Goal: Task Accomplishment & Management: Use online tool/utility

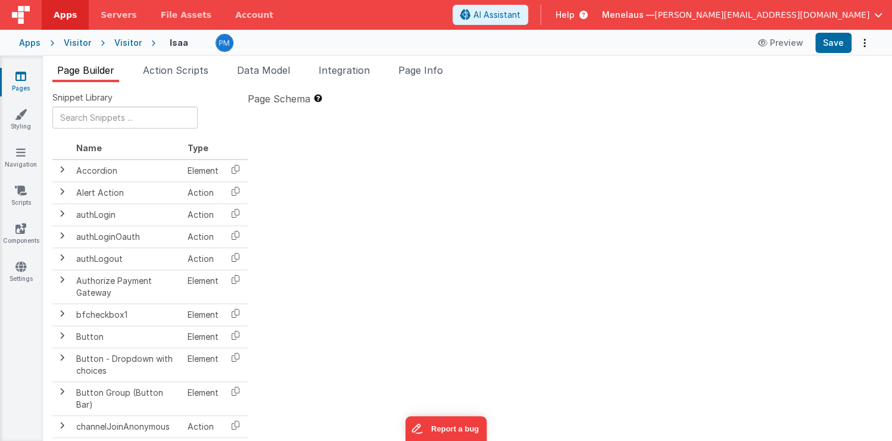
type textarea "2.98 Lsa8 ? - >2.87 Lsa9 - try Dom performance CSS classes 2.95 - fast kbshow A…"
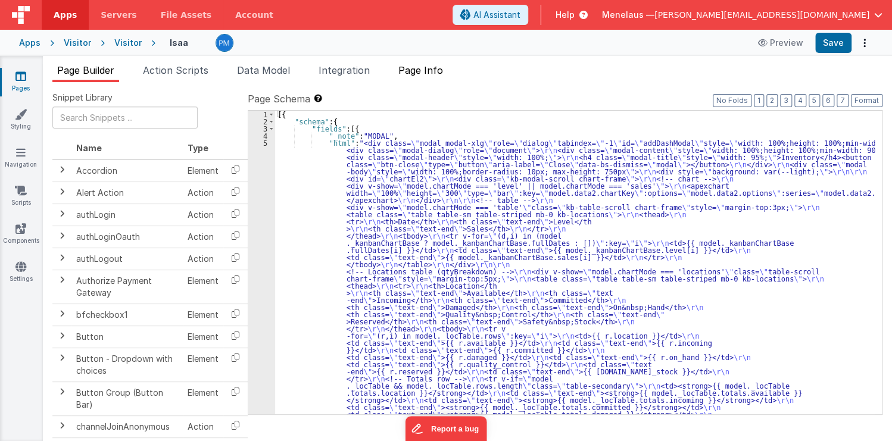
click at [428, 76] on li "Page Info" at bounding box center [421, 72] width 54 height 19
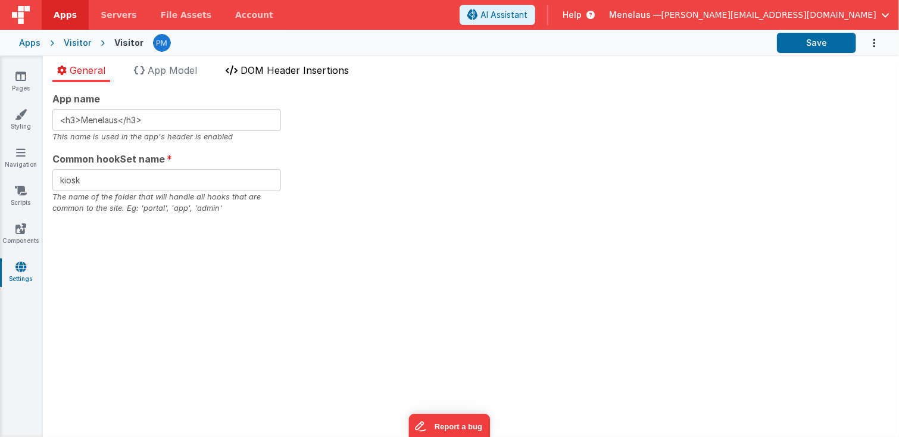
click at [289, 69] on span "DOM Header Insertions" at bounding box center [295, 70] width 108 height 12
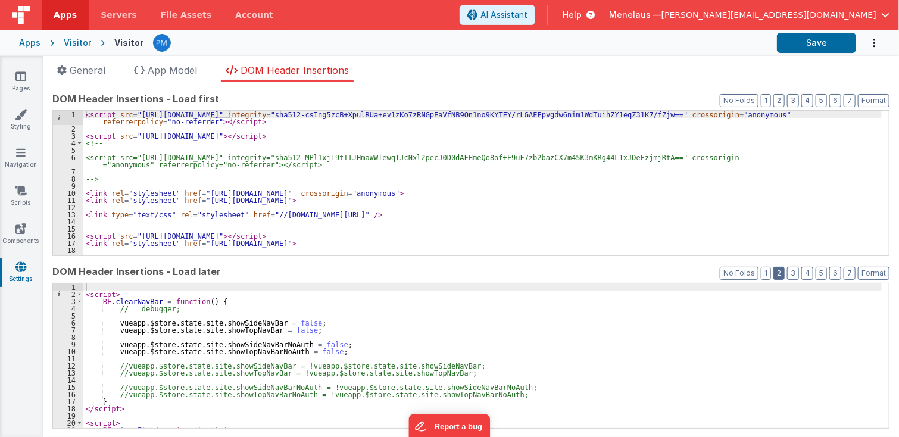
click at [774, 274] on button "2" at bounding box center [778, 273] width 11 height 13
